Goal: Task Accomplishment & Management: Complete application form

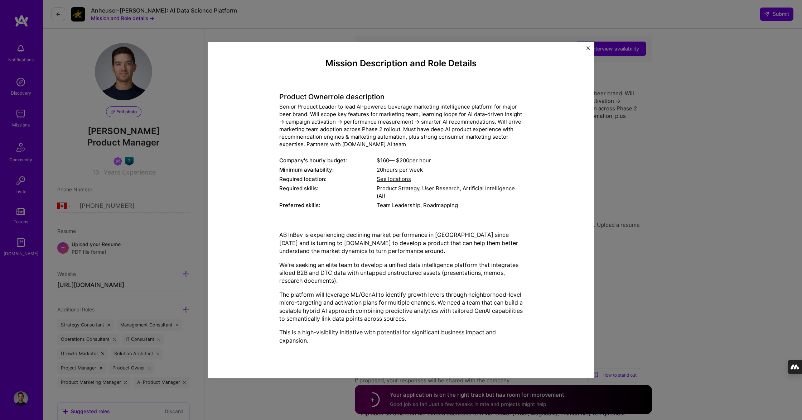
select select "CA"
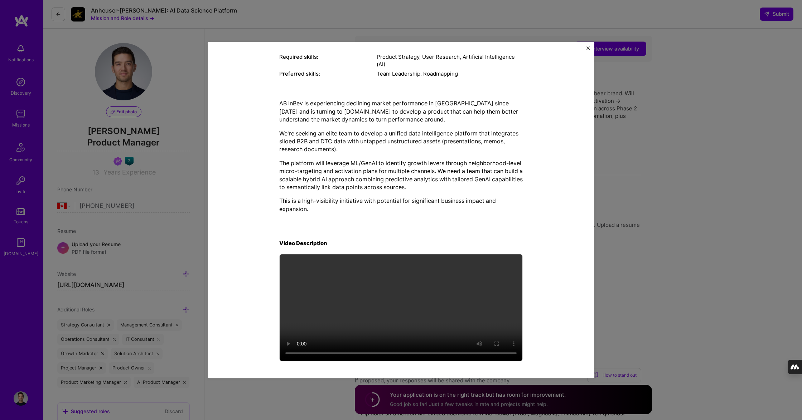
click at [155, 77] on div "Mission Description and Role Details Product Owner role description Senior Prod…" at bounding box center [401, 210] width 802 height 420
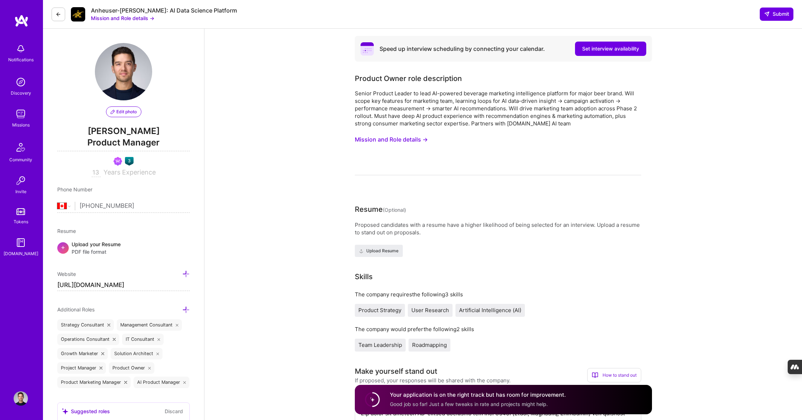
click at [20, 117] on img at bounding box center [21, 114] width 14 height 14
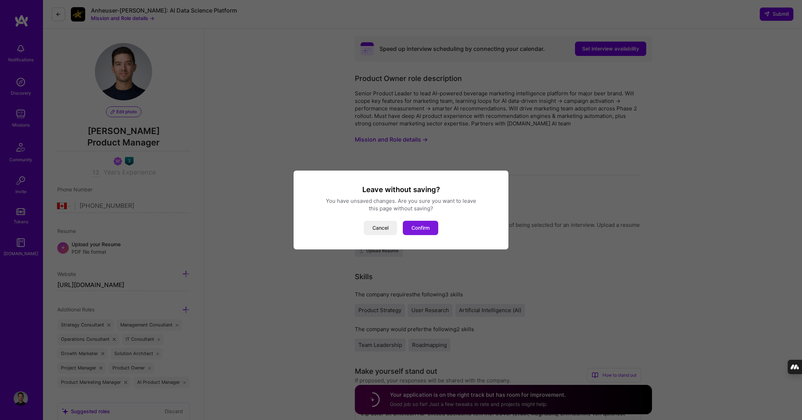
click at [409, 227] on button "Confirm" at bounding box center [420, 228] width 35 height 14
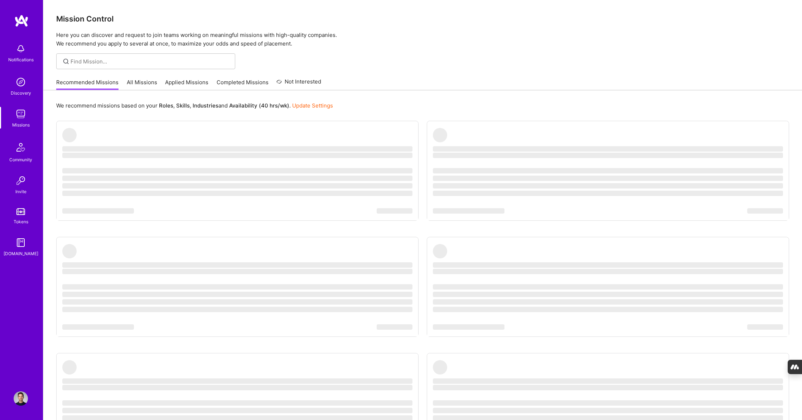
click at [140, 84] on link "All Missions" at bounding box center [142, 84] width 30 height 12
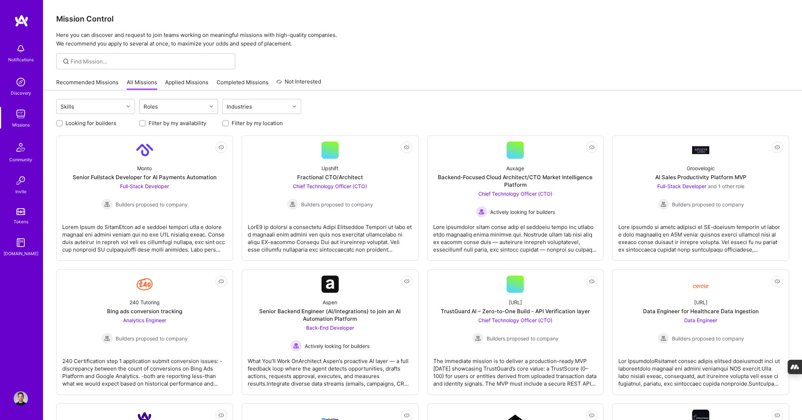
click at [185, 105] on div "Roles" at bounding box center [173, 106] width 67 height 14
click at [178, 148] on div "AI Product Manager" at bounding box center [179, 152] width 70 height 8
checkbox input "true"
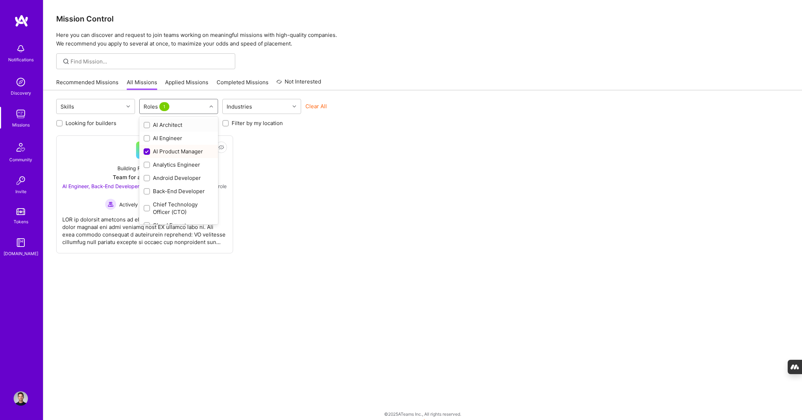
scroll to position [283, 0]
click at [170, 197] on div "Program Manager" at bounding box center [179, 196] width 70 height 8
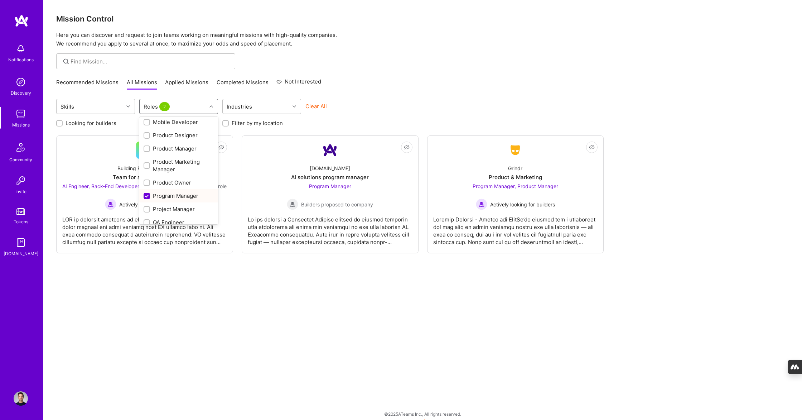
click at [171, 193] on div "Program Manager" at bounding box center [179, 196] width 70 height 8
checkbox input "false"
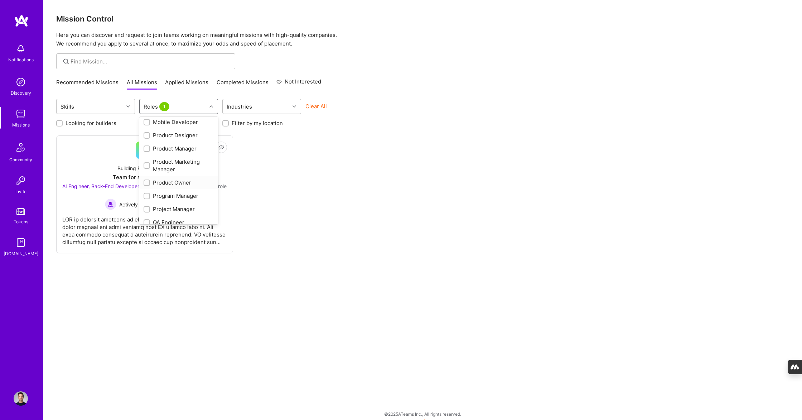
click at [169, 180] on div "Product Owner" at bounding box center [179, 183] width 70 height 8
checkbox input "true"
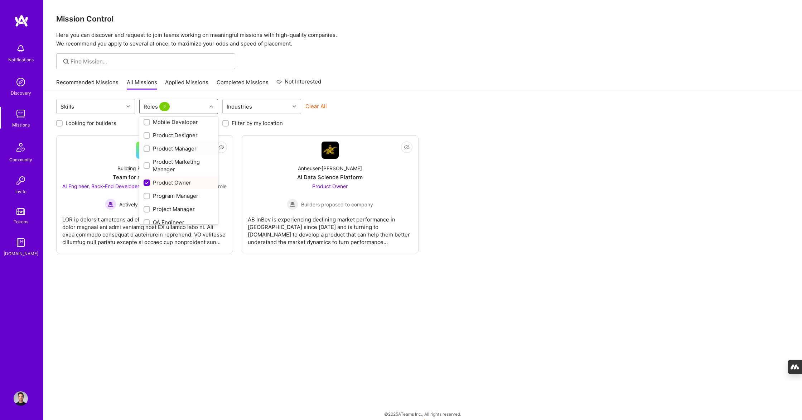
click at [170, 145] on div "Product Manager" at bounding box center [179, 149] width 70 height 8
checkbox input "true"
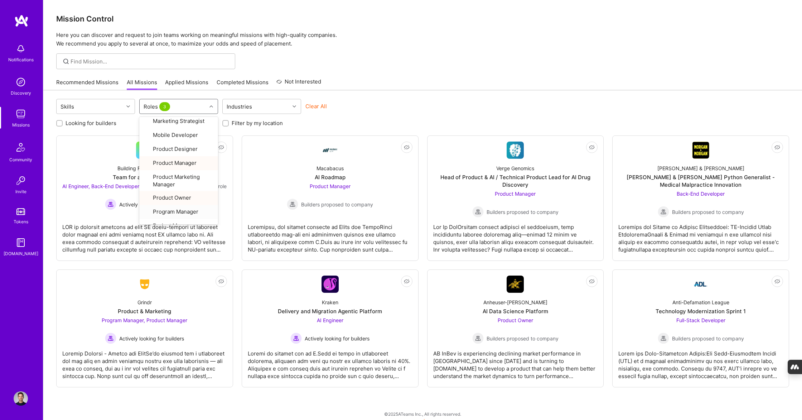
click at [468, 71] on div "Mission Control Here you can discover and request to join teams working on mean…" at bounding box center [422, 213] width 759 height 426
